Goal: Task Accomplishment & Management: Use online tool/utility

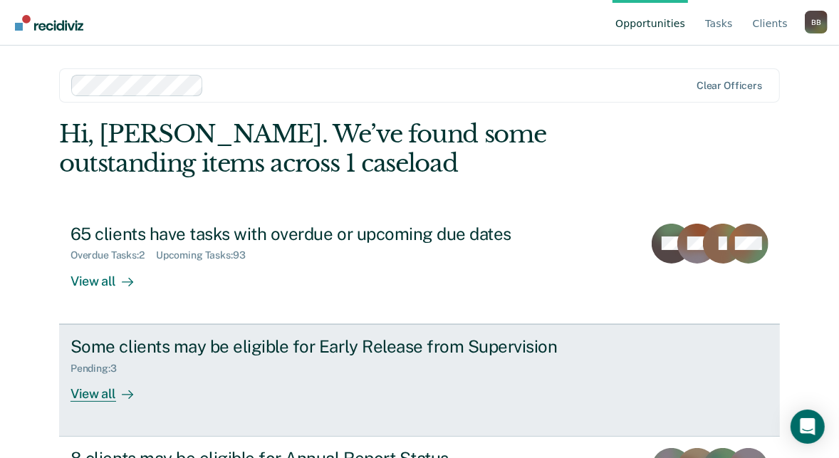
click at [174, 347] on div "Some clients may be eligible for Early Release from Supervision" at bounding box center [320, 346] width 500 height 21
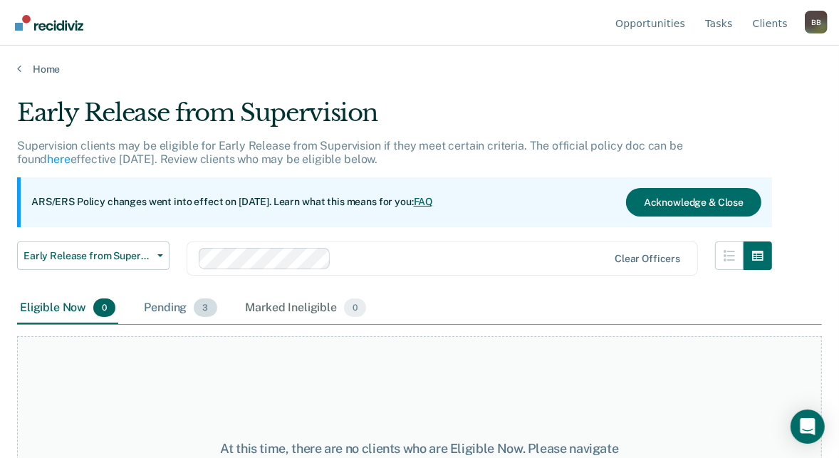
click at [164, 309] on div "Pending 3" at bounding box center [180, 308] width 78 height 31
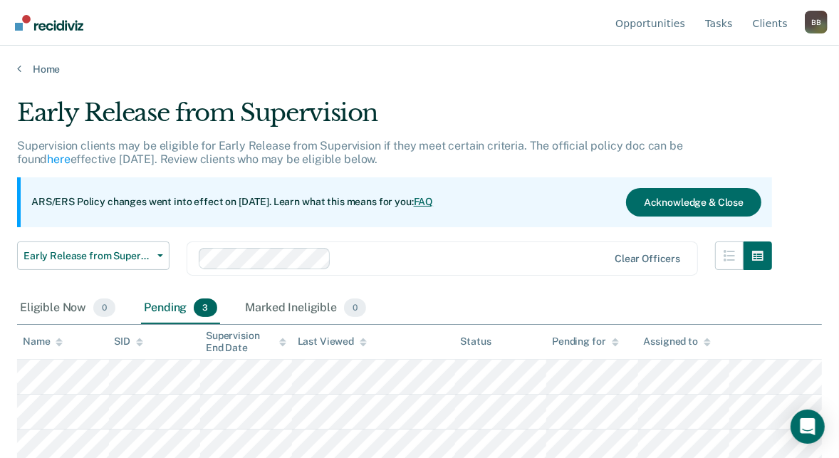
scroll to position [5, 0]
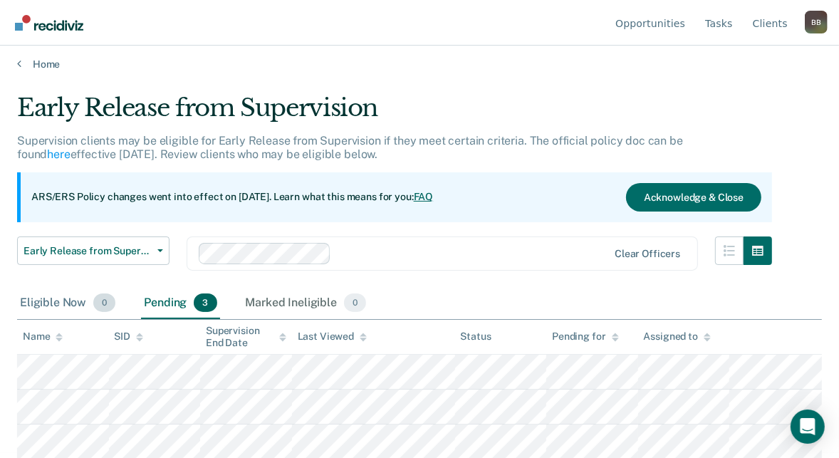
click at [49, 303] on div "Eligible Now 0" at bounding box center [67, 303] width 101 height 31
